Goal: Task Accomplishment & Management: Complete application form

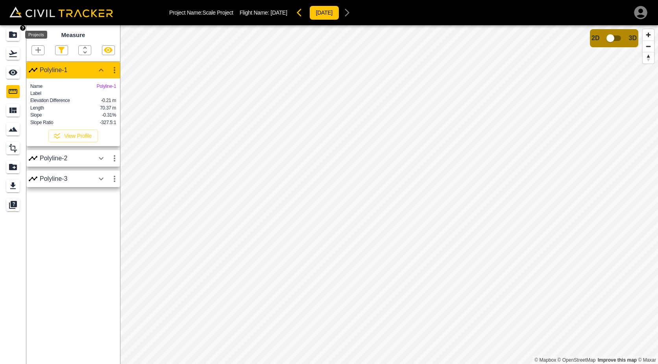
click at [16, 35] on icon "Projects" at bounding box center [12, 34] width 9 height 9
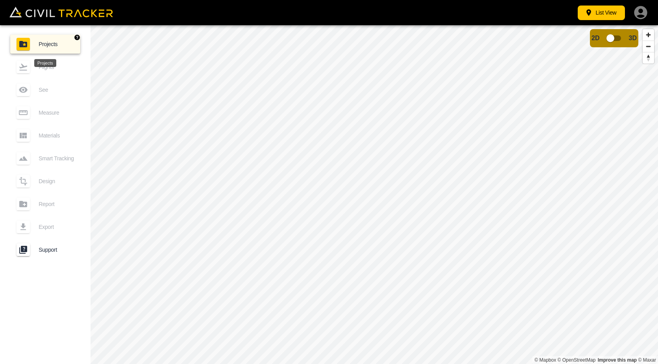
click at [41, 41] on span "Projects" at bounding box center [56, 44] width 35 height 6
click at [614, 12] on button "List View" at bounding box center [601, 13] width 47 height 15
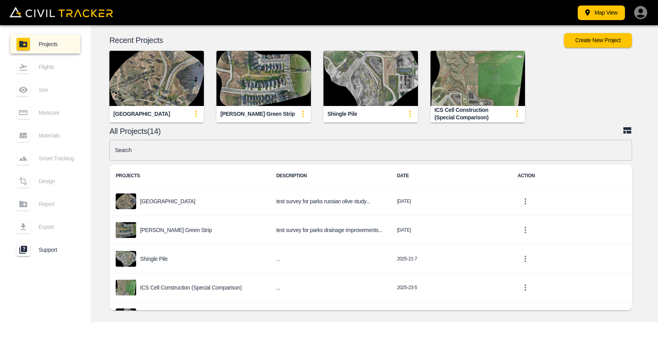
click at [292, 335] on div "Map View Projects Flights See Measure Materials Smart Tracking Design Report Ex…" at bounding box center [329, 182] width 658 height 364
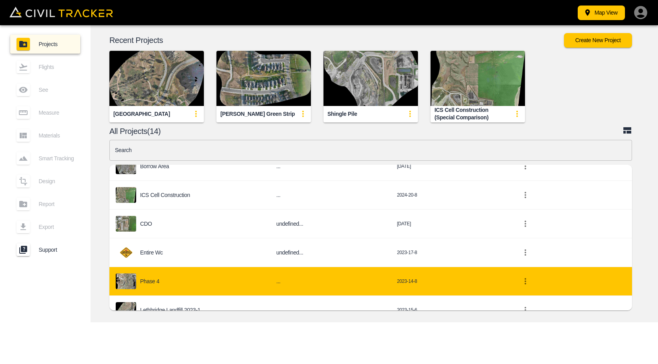
scroll to position [279, 0]
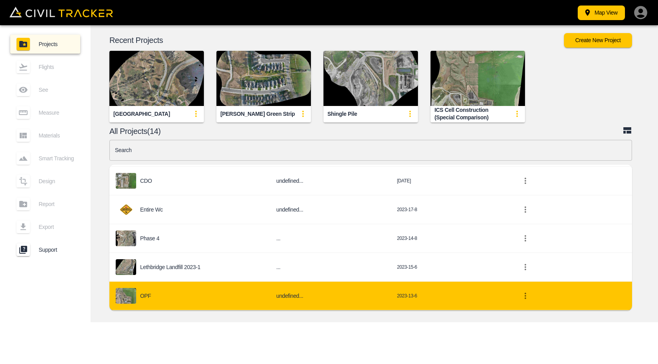
click at [172, 292] on div "OPF" at bounding box center [190, 296] width 148 height 16
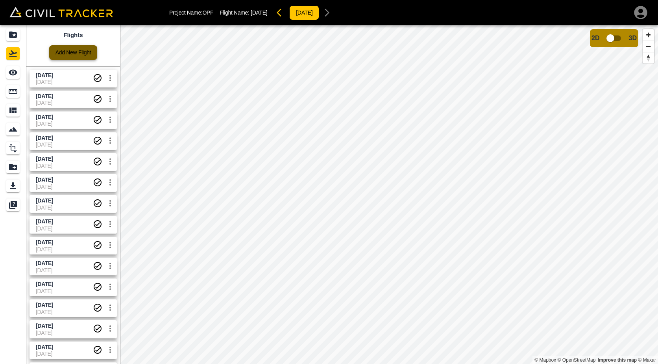
click at [73, 54] on link "Add New Flight" at bounding box center [73, 52] width 48 height 15
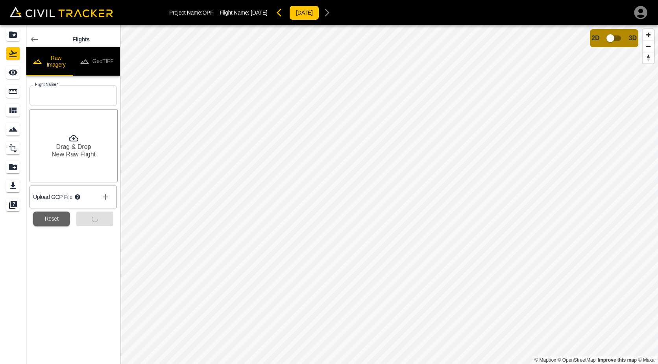
click at [72, 99] on input "text" at bounding box center [73, 95] width 87 height 21
click at [66, 91] on input "text" at bounding box center [73, 95] width 87 height 21
type input "[DATE]"
click at [110, 223] on button "Submit" at bounding box center [94, 218] width 37 height 15
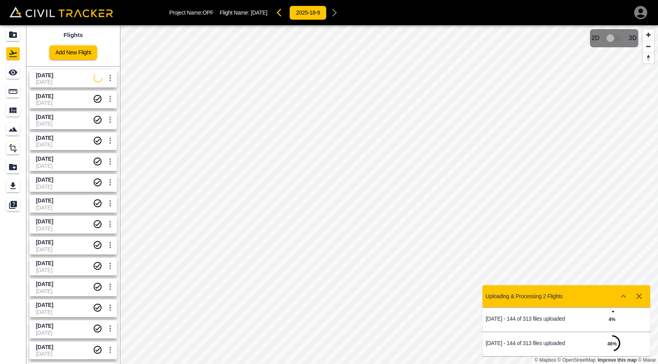
click at [57, 103] on span "[DATE]" at bounding box center [64, 103] width 57 height 6
